Goal: Information Seeking & Learning: Learn about a topic

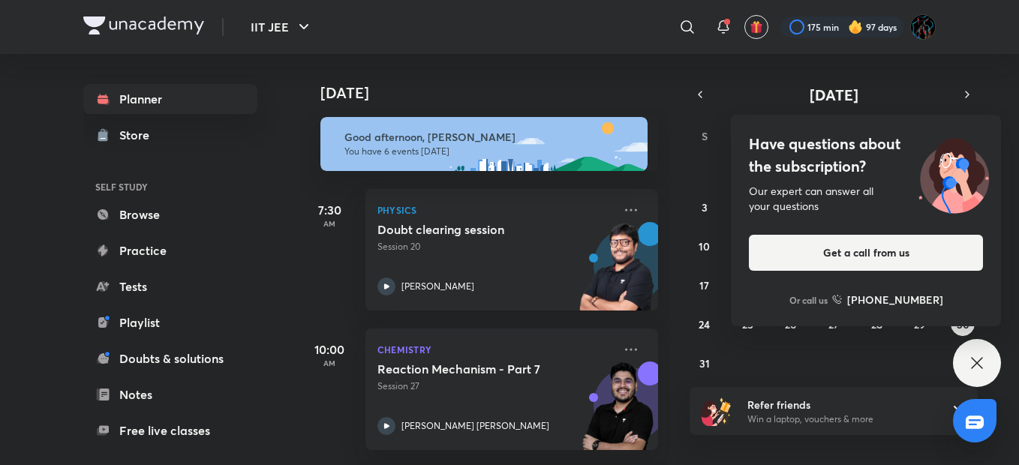
click at [971, 353] on div "Have questions about the subscription? Our expert can answer all your questions…" at bounding box center [977, 363] width 48 height 48
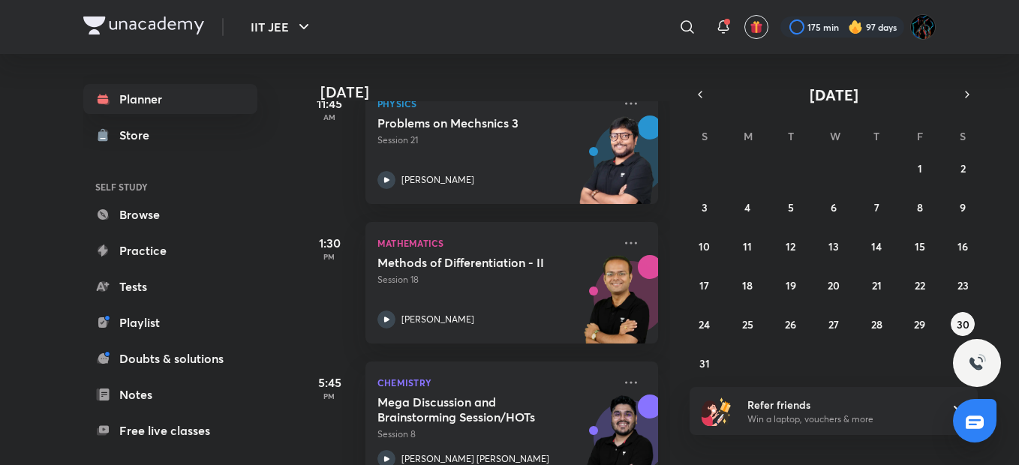
scroll to position [422, 0]
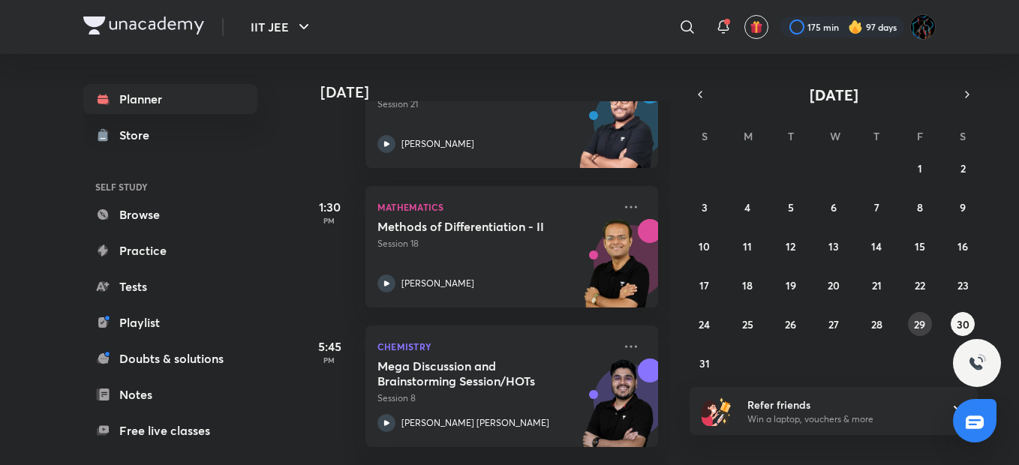
click at [918, 332] on button "29" at bounding box center [920, 324] width 24 height 24
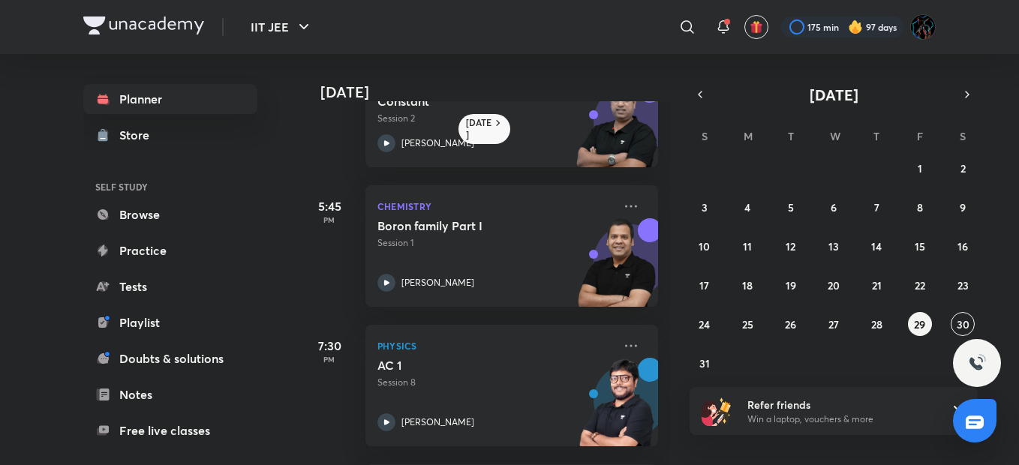
scroll to position [457, 0]
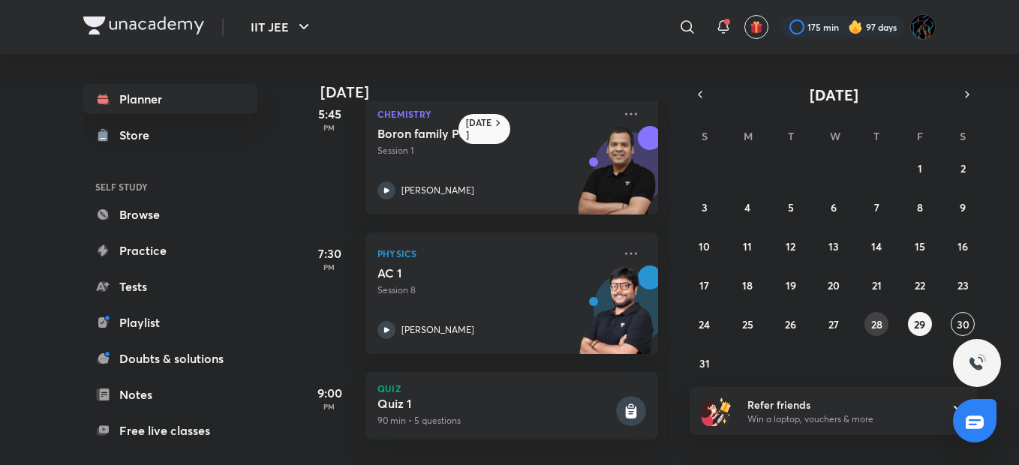
click at [880, 334] on button "28" at bounding box center [877, 324] width 24 height 24
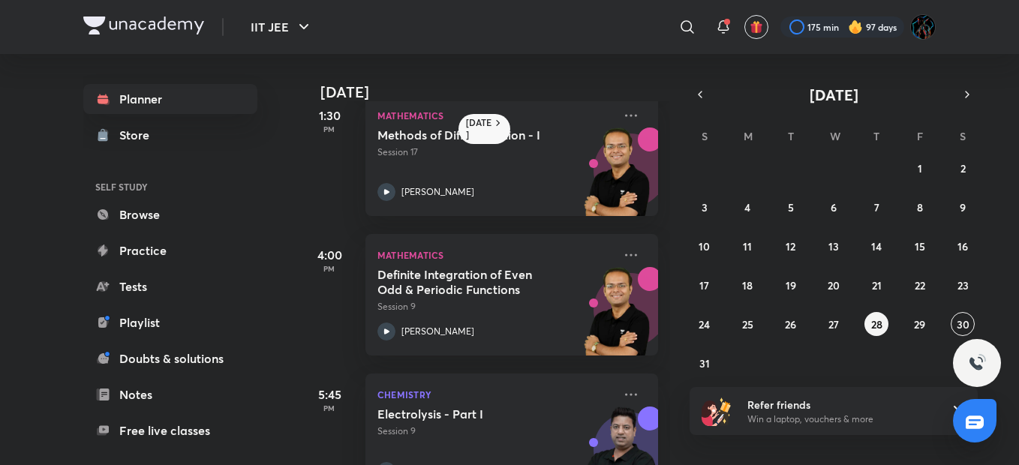
scroll to position [445, 0]
click at [830, 315] on button "27" at bounding box center [834, 324] width 24 height 24
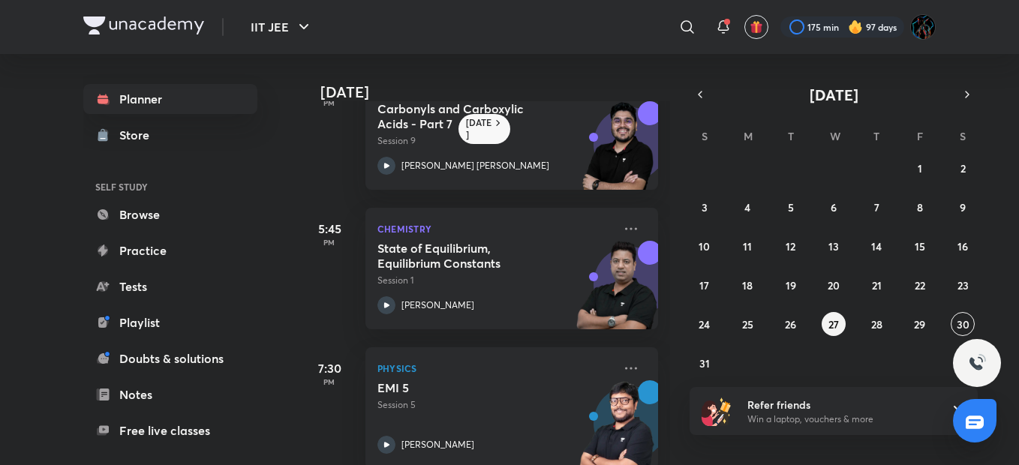
scroll to position [358, 0]
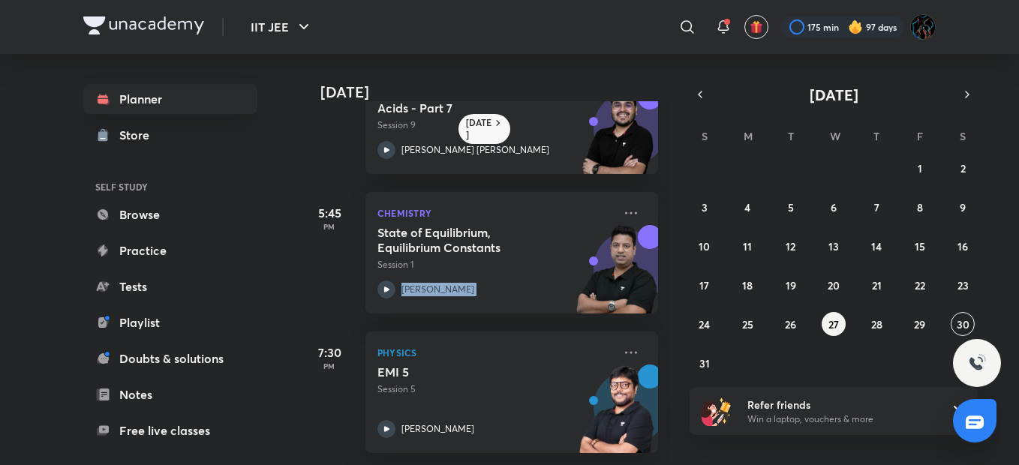
click at [808, 277] on div "[DATE] [DATE] 6:30 AM Physics Problems 1 Session 4 [PERSON_NAME] 10:00 AM Chemi…" at bounding box center [617, 259] width 636 height 411
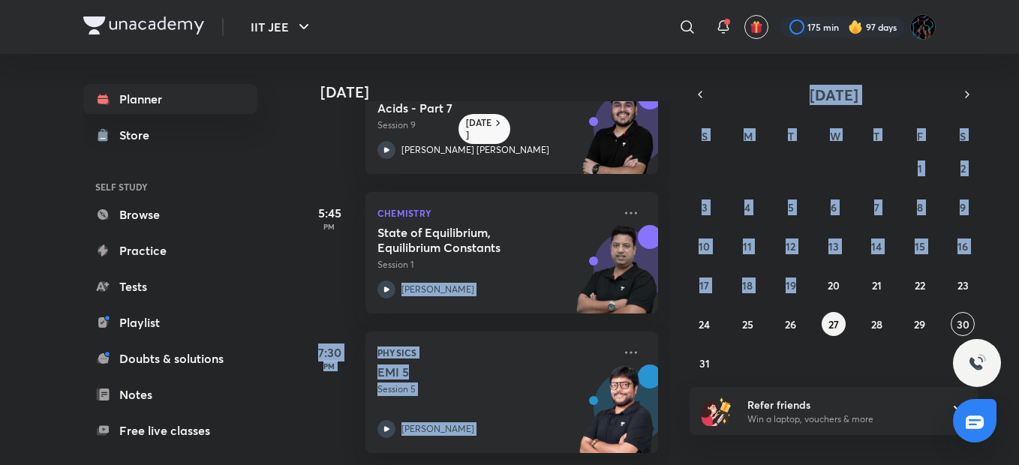
scroll to position [358, 15]
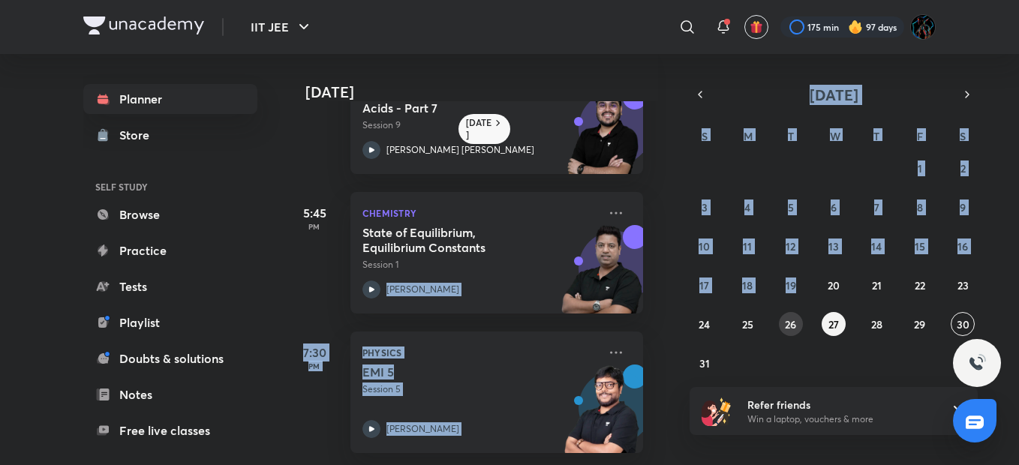
drag, startPoint x: 851, startPoint y: 282, endPoint x: 794, endPoint y: 323, distance: 70.0
click at [794, 323] on abbr "26" at bounding box center [790, 324] width 11 height 14
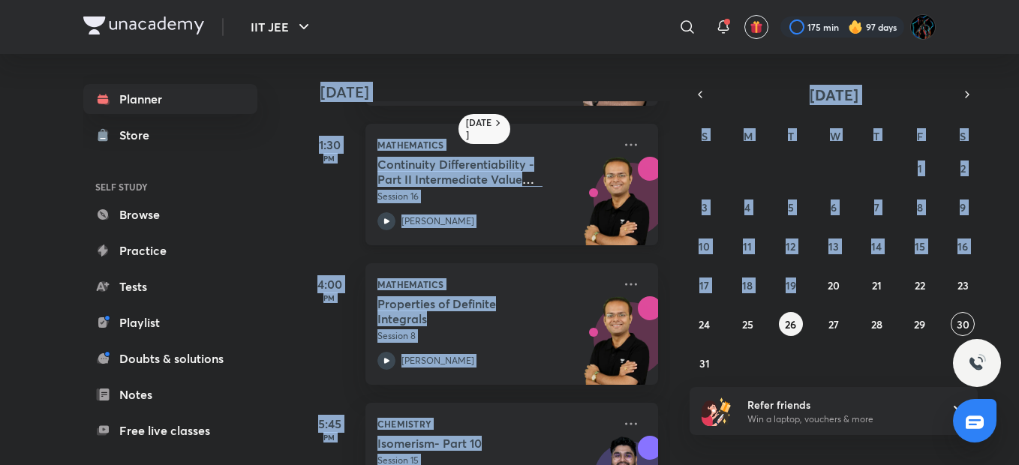
scroll to position [150, 0]
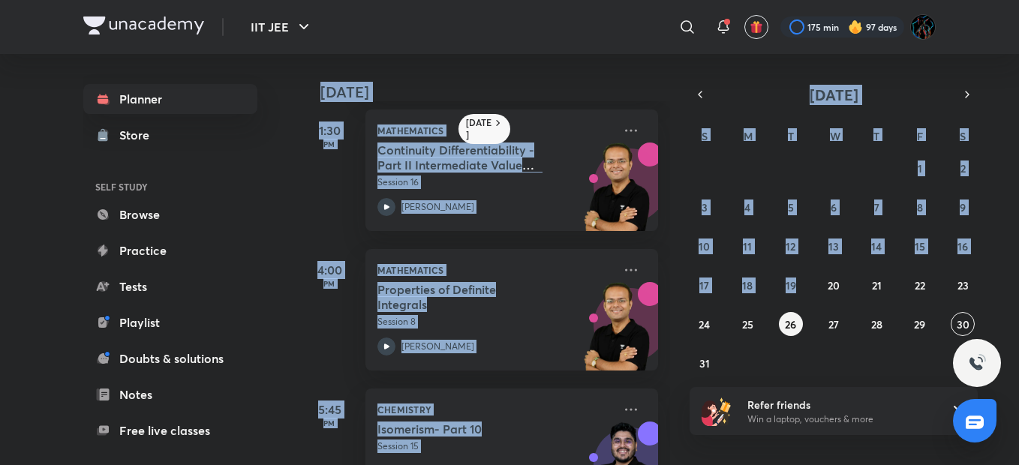
click at [655, 365] on div "[DATE] 10:00 AM Chemistry Reaction Mechanism - Part 5 Session 25 [PERSON_NAME] …" at bounding box center [484, 259] width 371 height 411
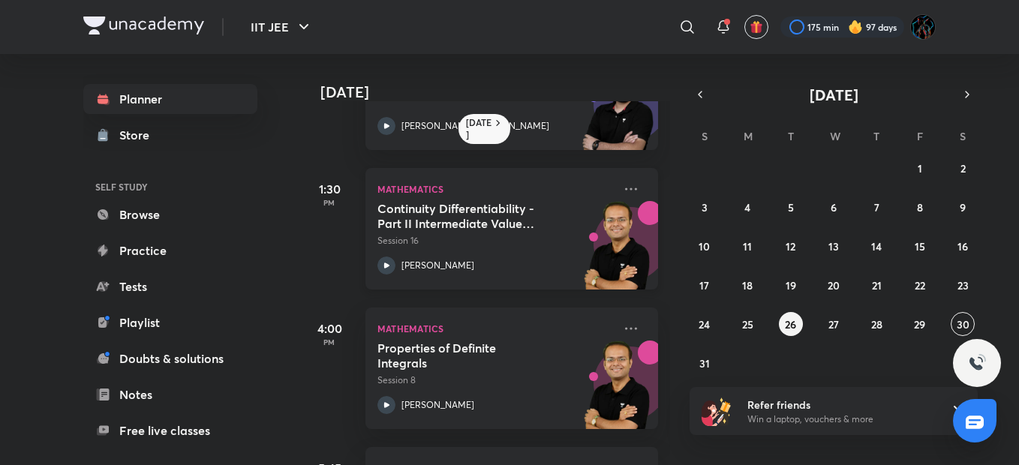
scroll to position [65, 0]
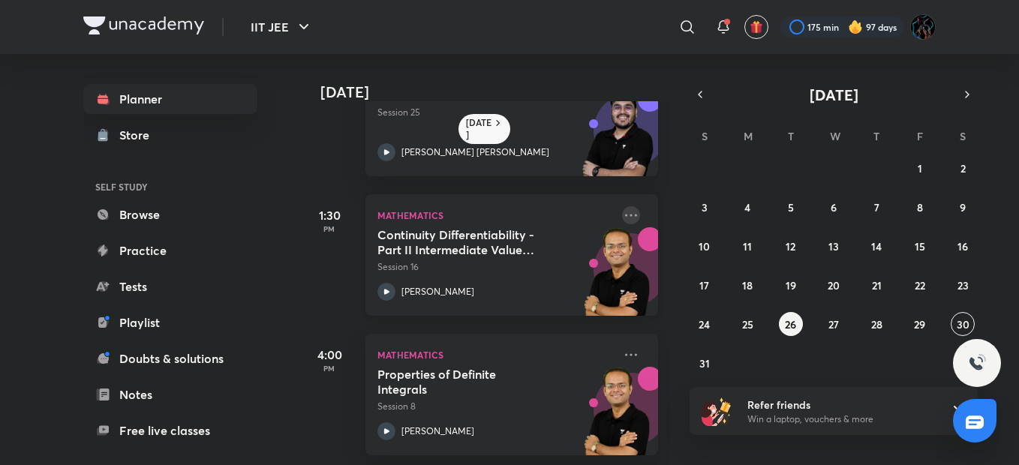
click at [622, 220] on icon at bounding box center [631, 215] width 18 height 18
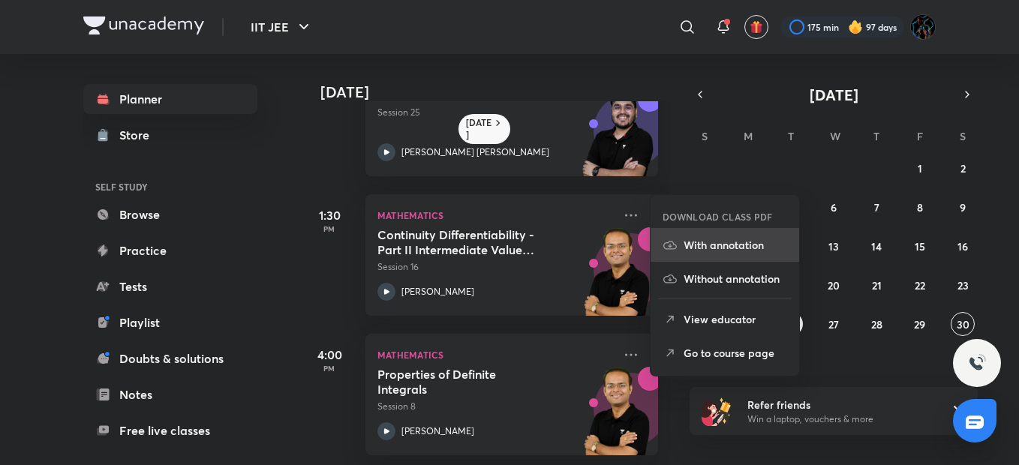
click at [720, 245] on p "With annotation" at bounding box center [736, 245] width 104 height 16
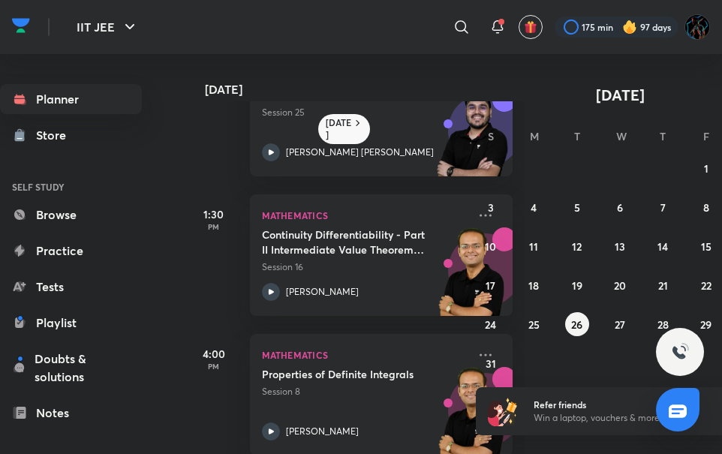
click at [359, 16] on div "​" at bounding box center [338, 27] width 276 height 36
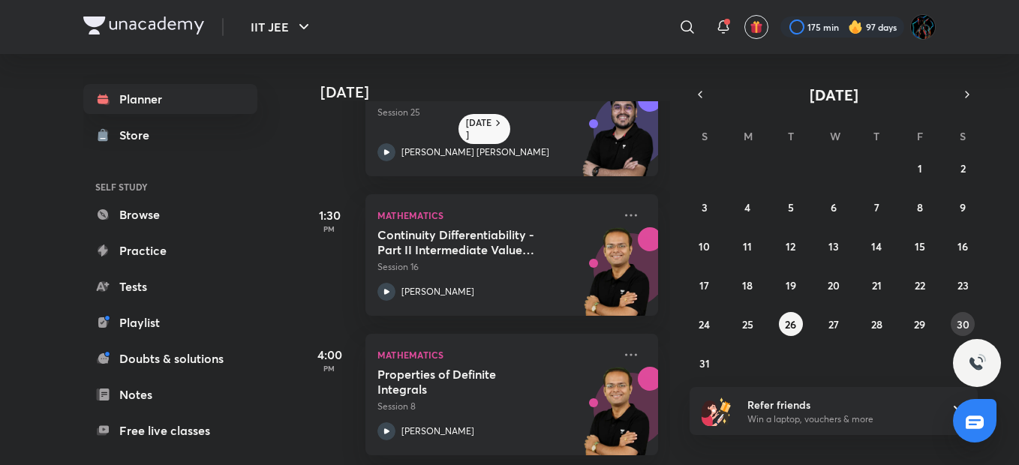
click at [969, 327] on abbr "30" at bounding box center [963, 324] width 13 height 14
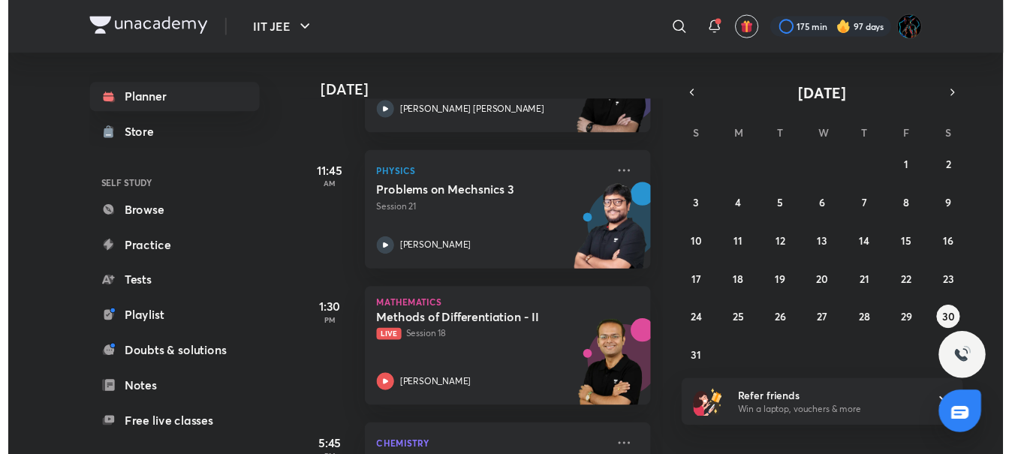
scroll to position [344, 0]
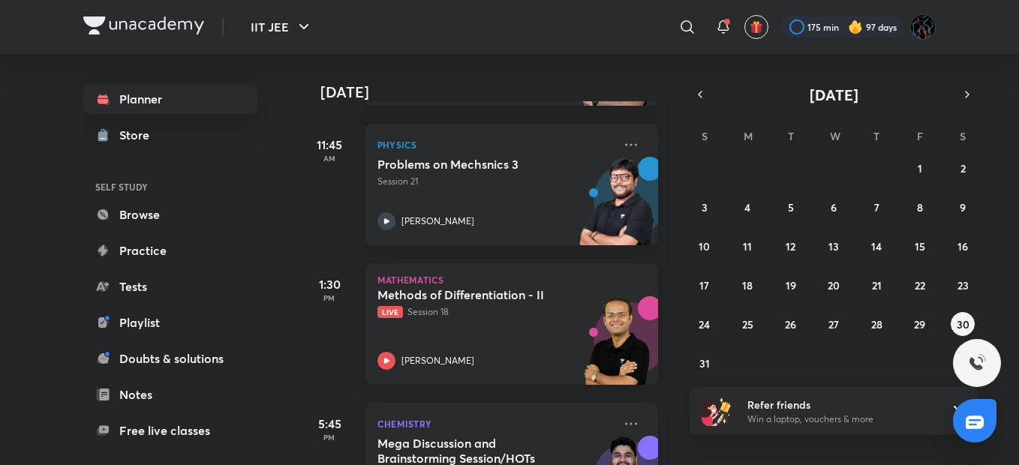
click at [545, 326] on div "Methods of Differentiation - II Live Session 18 [PERSON_NAME]" at bounding box center [495, 328] width 236 height 83
